Goal: Check status: Check status

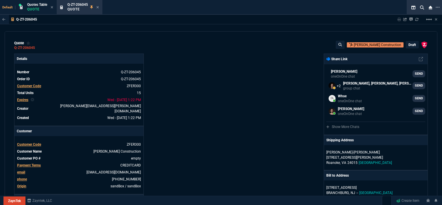
select select "12: ROSS"
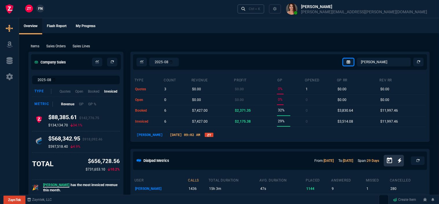
click at [260, 7] on div "Ctrl + K" at bounding box center [255, 9] width 12 height 5
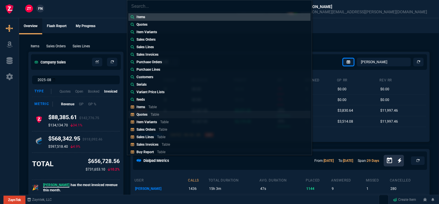
click at [171, 114] on link "Quotes Table" at bounding box center [219, 115] width 182 height 8
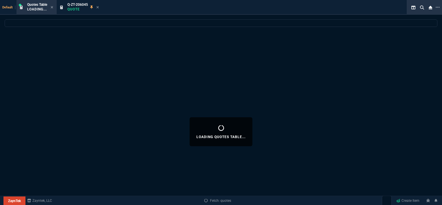
select select
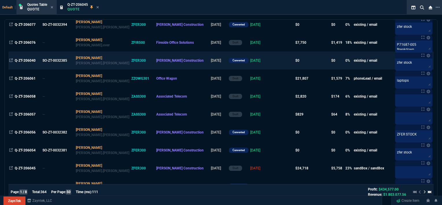
scroll to position [116, 0]
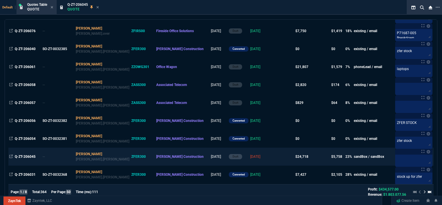
click at [272, 158] on td at bounding box center [283, 156] width 22 height 18
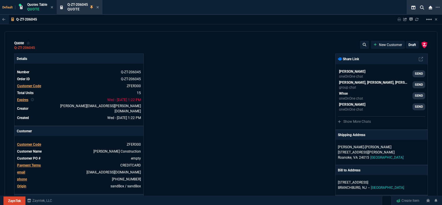
type input "100"
type input "995"
type input "1260.57"
type input "22"
type input "190"
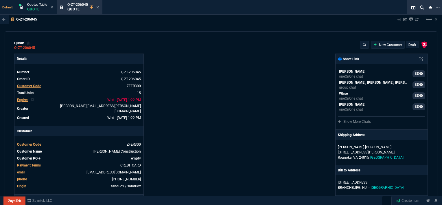
type input "1178.09"
type input "11"
type input "135"
type input "1908.52"
type input "18"
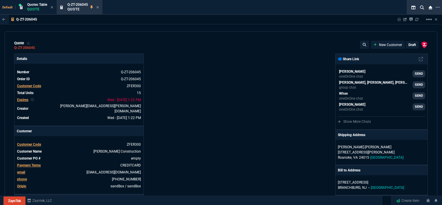
type input "211"
type input "1746.35"
type input "100"
type input "2085"
type input "2844.07"
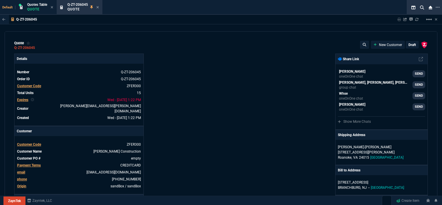
type input "100"
type input "1665"
type input "2494.8"
type input "13"
type input "361"
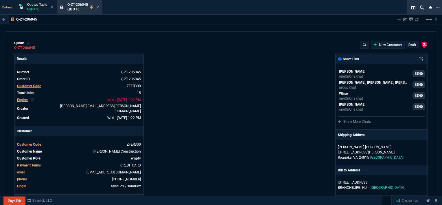
type input "3548.15"
type input "20"
type input "715"
type input "4041.58"
type input "3"
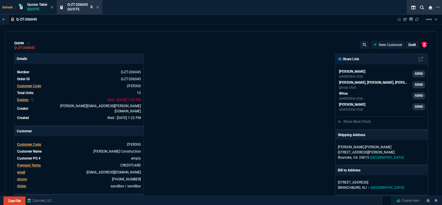
type input "12"
type input "699"
type input "11"
type input "88"
type input "1049"
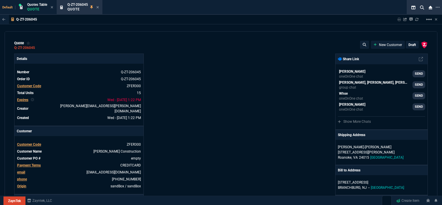
type input "2"
type input "33"
type input "1999"
type input "10"
type input "121"
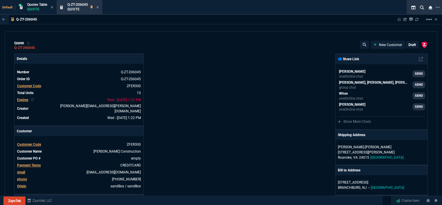
type input "1649"
type input "3"
type input "75"
type input "4352.04"
type input "2"
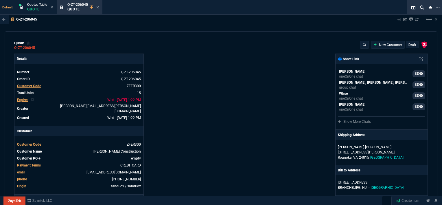
type input "59"
type input "4964.65"
type input "0"
type input "6409.36"
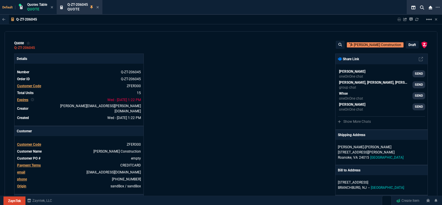
type input "21"
type input "28"
type input "33"
type input "34"
type input "27"
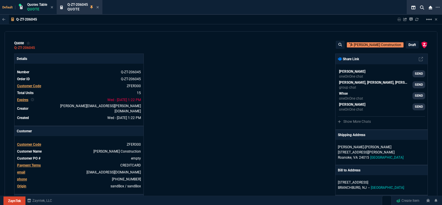
type input "33"
type input "24"
type input "10"
type input "33"
type input "26"
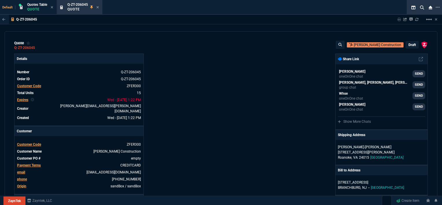
type input "33"
type input "27"
type input "33"
type input "26"
type input "100"
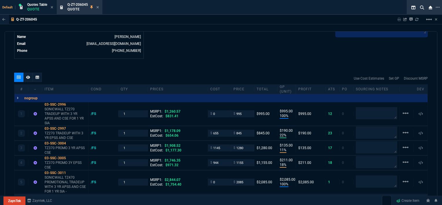
scroll to position [318, 0]
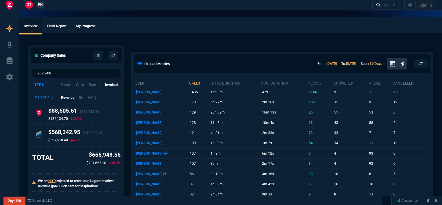
select select "12: [PERSON_NAME]"
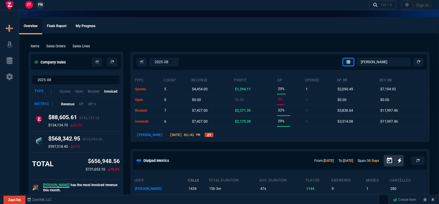
type input "100"
type input "995"
type input "1260.57"
type input "22"
type input "190"
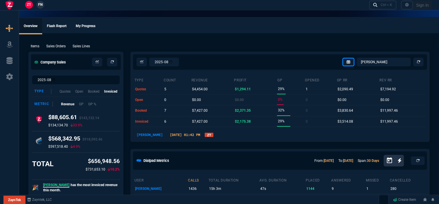
type input "1178.09"
type input "11"
type input "135"
type input "1908.52"
type input "18"
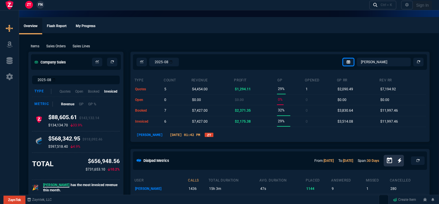
type input "211"
type input "1746.35"
type input "100"
type input "2085"
type input "2844.07"
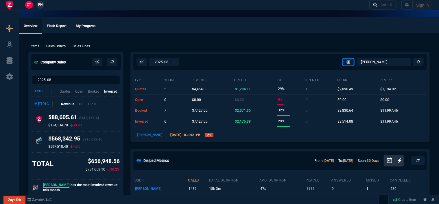
type input "100"
type input "1665"
type input "2494.8"
type input "13"
type input "361"
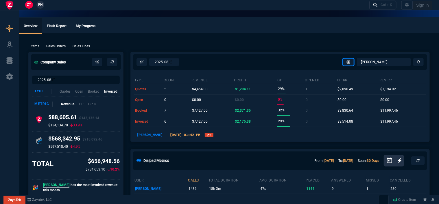
type input "3548.15"
type input "20"
type input "715"
type input "4041.58"
type input "3"
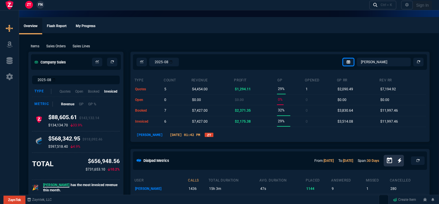
type input "12"
type input "699"
type input "11"
type input "88"
type input "1049"
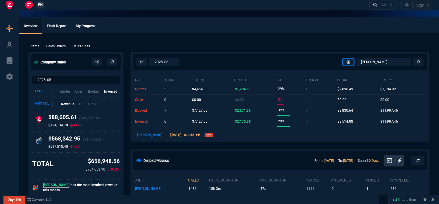
type input "2"
type input "33"
type input "1999"
type input "10"
type input "121"
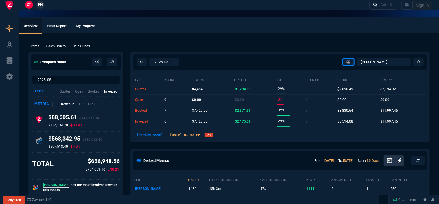
type input "1649"
type input "3"
type input "75"
type input "4352.04"
type input "2"
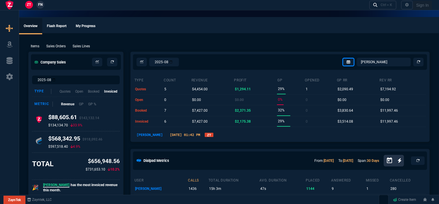
type input "59"
type input "4964.65"
type input "0"
type input "6409.36"
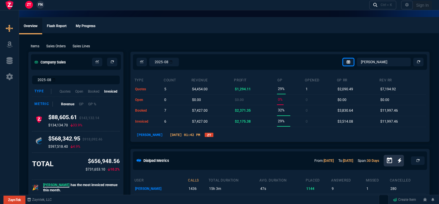
type input "21"
type input "28"
type input "33"
type input "34"
type input "27"
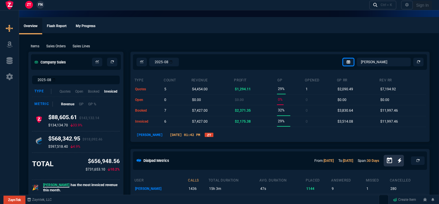
type input "33"
type input "24"
type input "10"
type input "33"
type input "26"
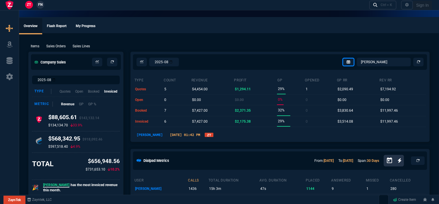
type input "33"
type input "27"
type input "33"
type input "26"
type input "100"
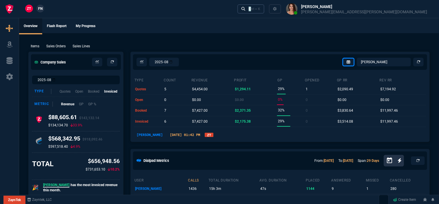
click at [260, 7] on div "Ctrl + K" at bounding box center [255, 9] width 12 height 5
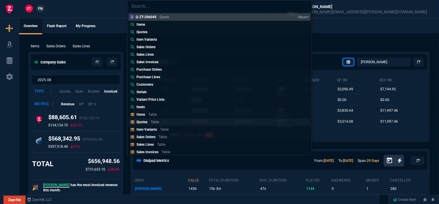
click at [155, 120] on div "Quotes Table" at bounding box center [148, 122] width 25 height 5
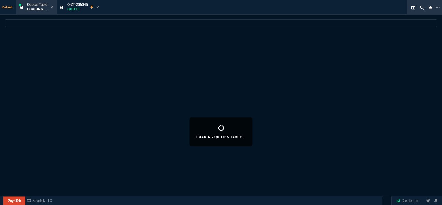
select select
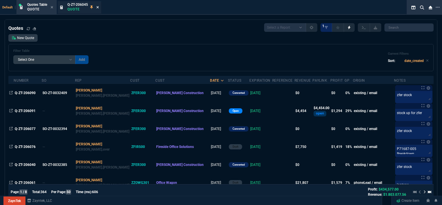
click at [99, 6] on icon at bounding box center [97, 6] width 3 height 3
click at [53, 6] on div "Quotes Table Quote" at bounding box center [37, 7] width 38 height 12
click at [52, 6] on icon at bounding box center [52, 6] width 3 height 3
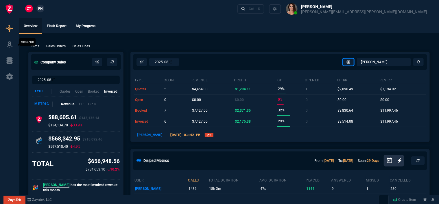
click at [12, 44] on icon at bounding box center [9, 44] width 9 height 7
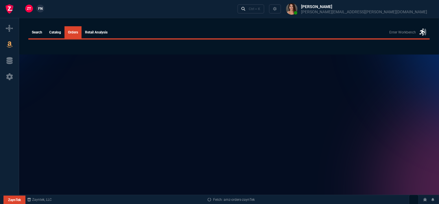
select select
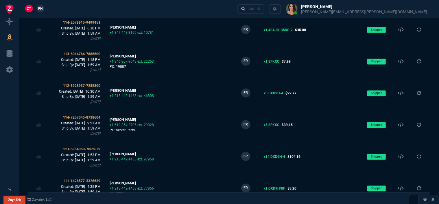
scroll to position [584, 0]
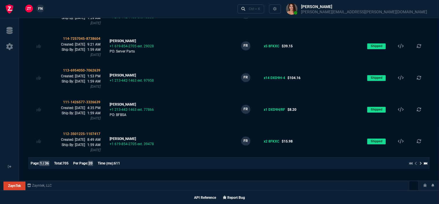
click at [426, 163] on icon at bounding box center [425, 163] width 3 height 3
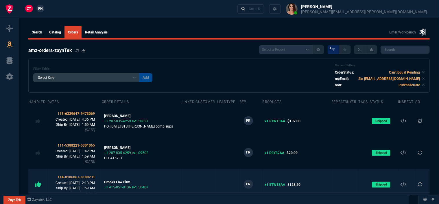
scroll to position [107, 0]
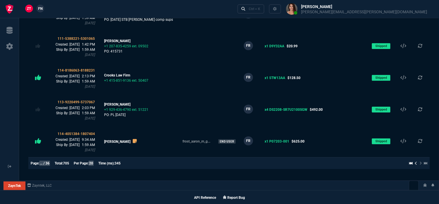
click at [416, 163] on icon at bounding box center [416, 163] width 2 height 3
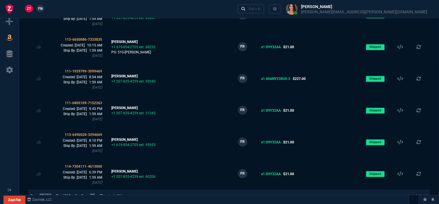
scroll to position [584, 0]
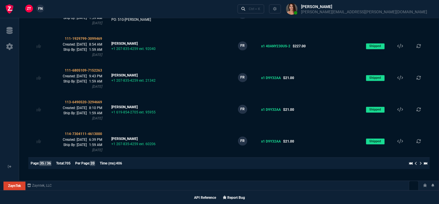
click at [415, 164] on icon at bounding box center [416, 163] width 2 height 3
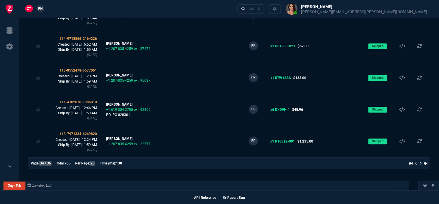
click at [415, 163] on icon at bounding box center [416, 163] width 2 height 3
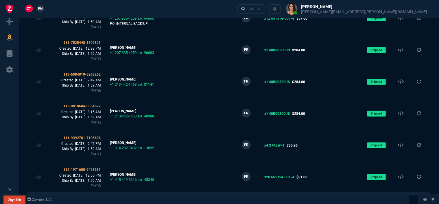
scroll to position [376, 0]
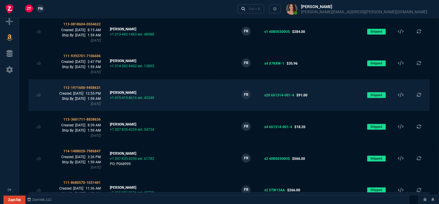
click at [202, 93] on td at bounding box center [196, 95] width 38 height 32
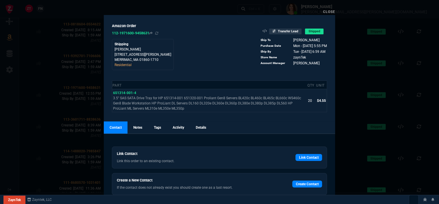
click at [331, 11] on link "Close" at bounding box center [329, 12] width 12 height 4
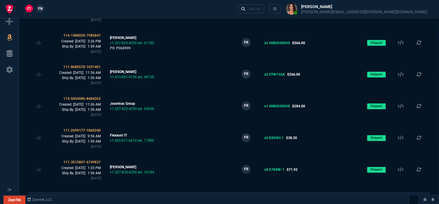
scroll to position [520, 0]
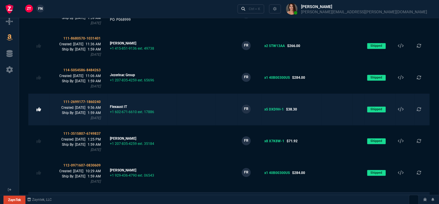
click at [38, 108] on icon at bounding box center [38, 109] width 5 height 5
click at [195, 109] on td at bounding box center [196, 110] width 38 height 32
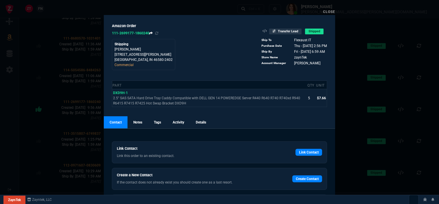
click at [153, 32] on icon at bounding box center [150, 33] width 3 height 3
